Goal: Check status: Check status

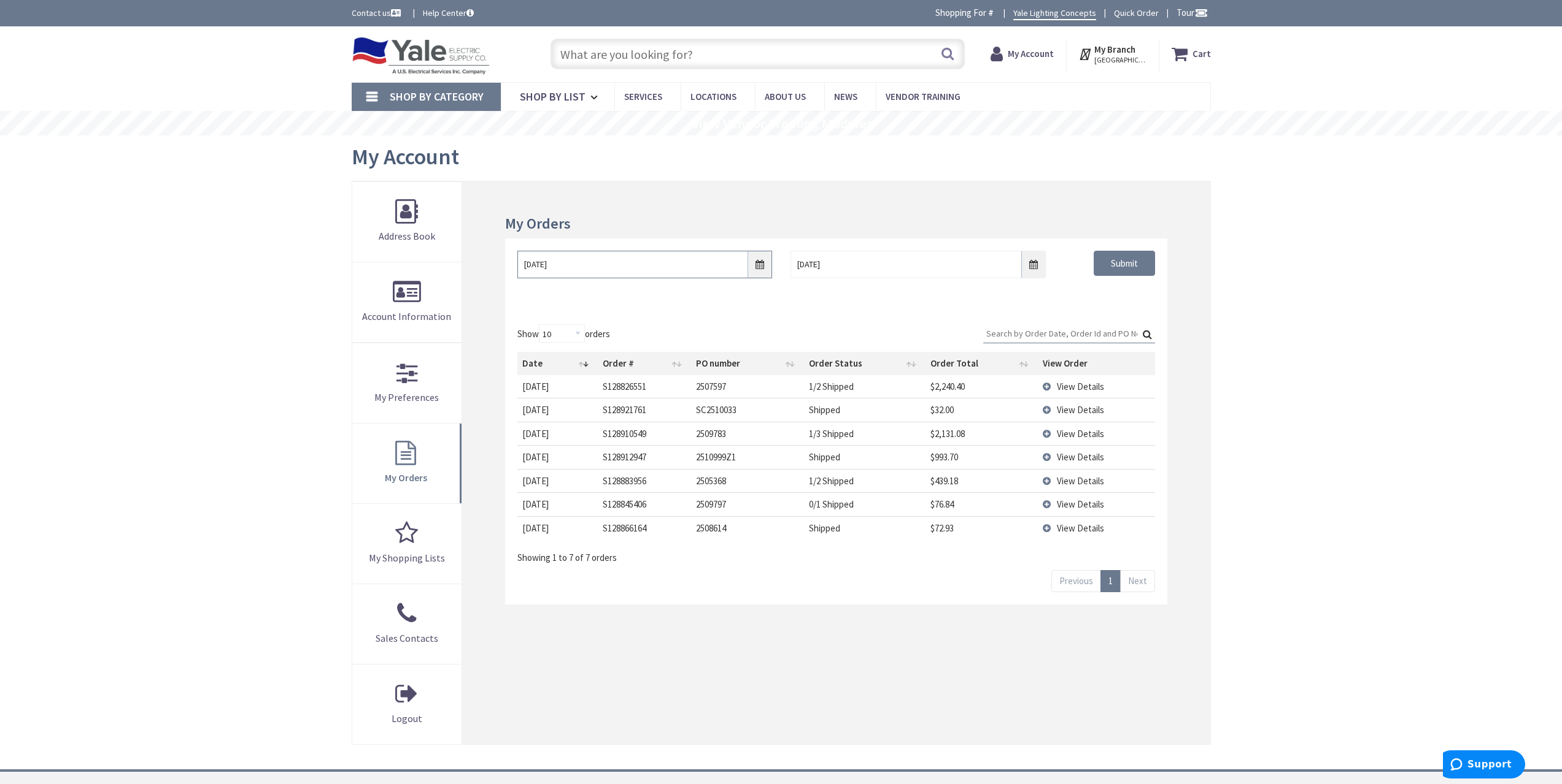
click at [754, 271] on input "[DATE]" at bounding box center [644, 264] width 254 height 28
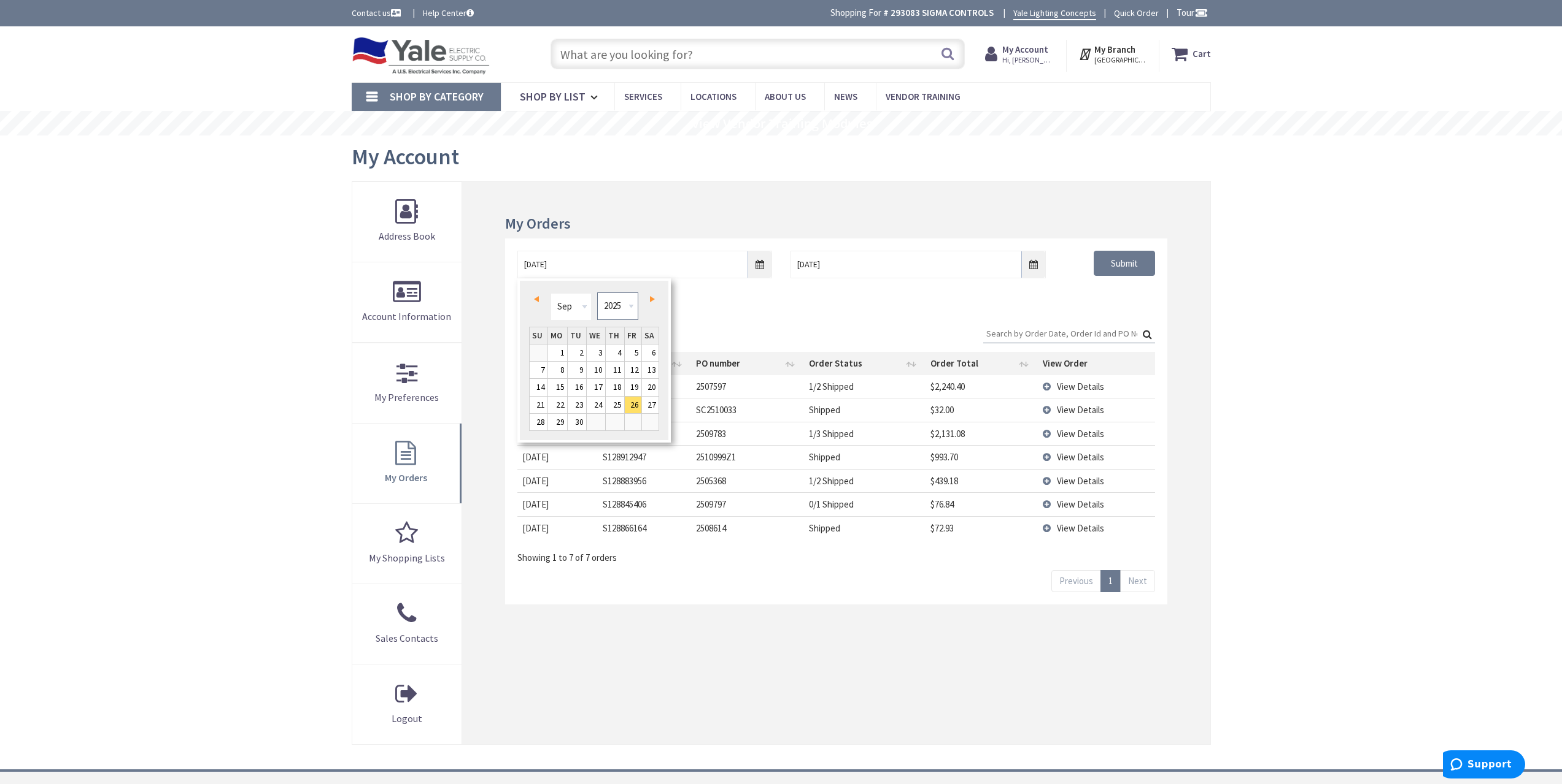
click at [606, 306] on select "1980 1981 1982 1983 1984 1985 1986 1987 1988 1989 1990 1991 1992 1993 1994 1995…" at bounding box center [617, 306] width 42 height 28
type input "[DATE]"
click at [1114, 295] on div "09/25/2021 10/3/2025 Submit" at bounding box center [836, 276] width 662 height 73
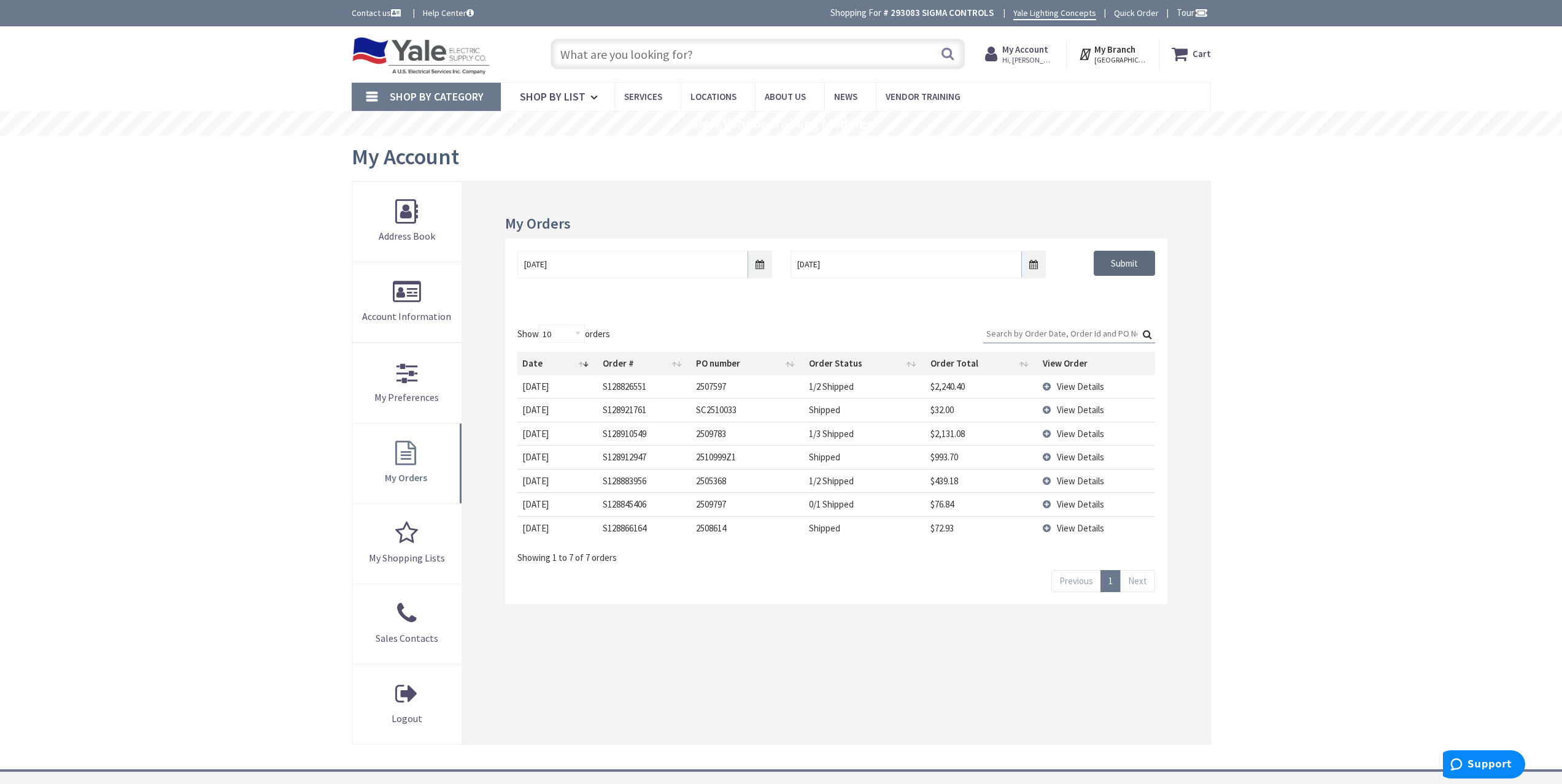
drag, startPoint x: 1124, startPoint y: 270, endPoint x: 1164, endPoint y: 302, distance: 51.2
click at [1124, 269] on input "Submit" at bounding box center [1123, 263] width 61 height 26
